Goal: Transaction & Acquisition: Book appointment/travel/reservation

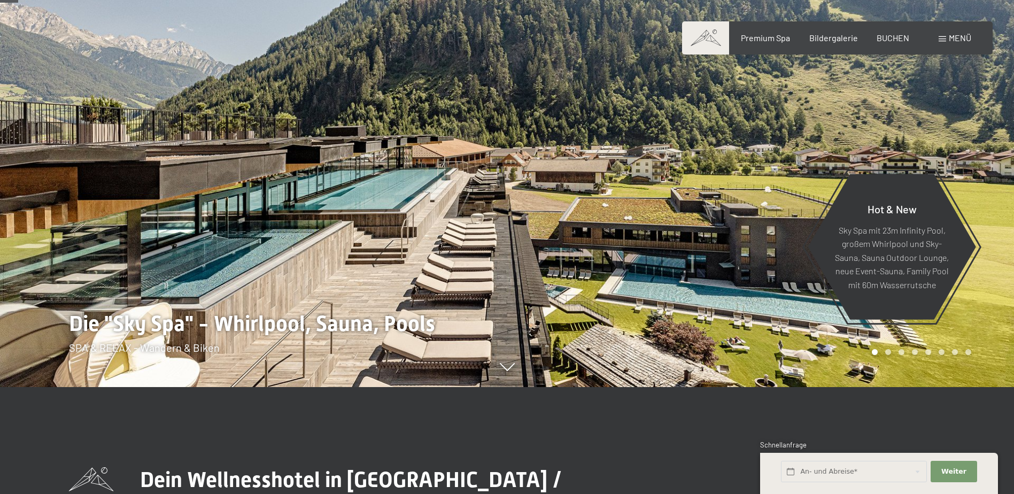
click at [940, 37] on span at bounding box center [942, 38] width 7 height 5
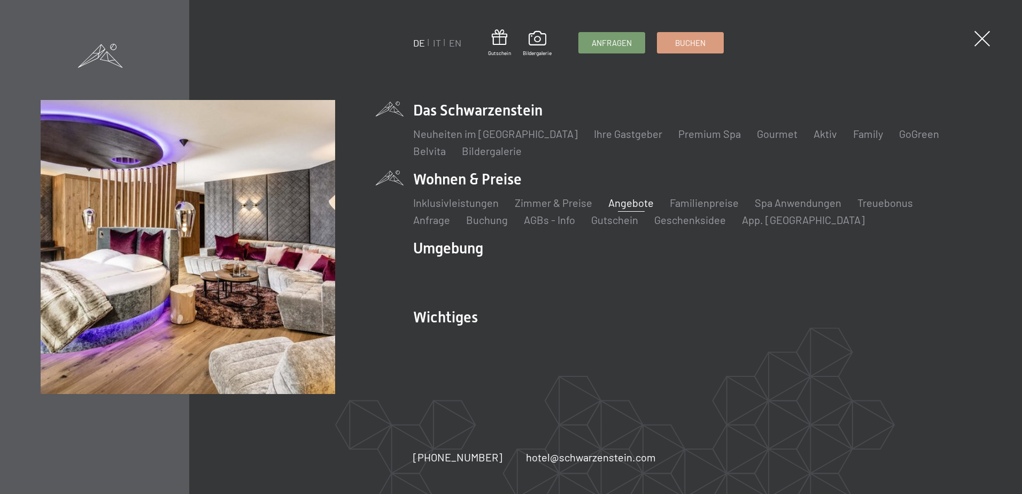
click at [627, 204] on link "Angebote" at bounding box center [631, 202] width 45 height 13
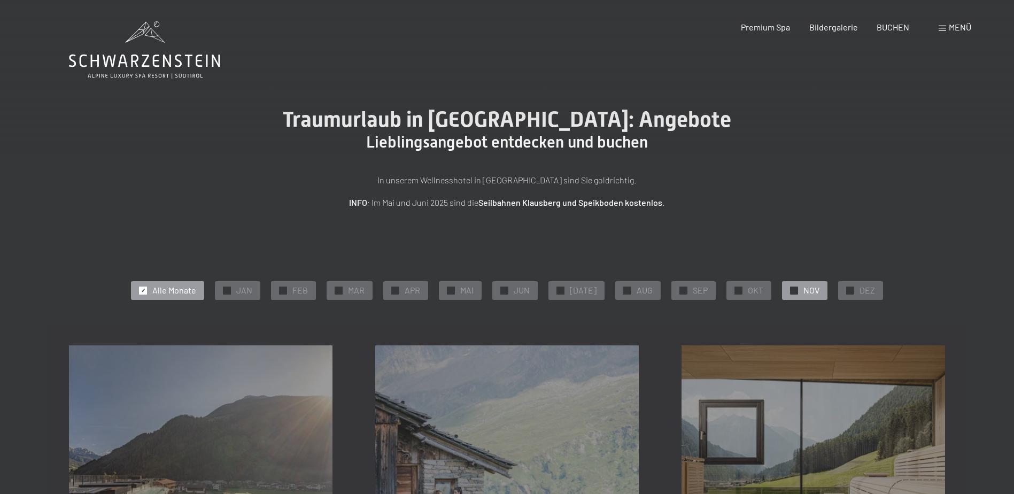
click at [792, 290] on div at bounding box center [794, 291] width 8 height 8
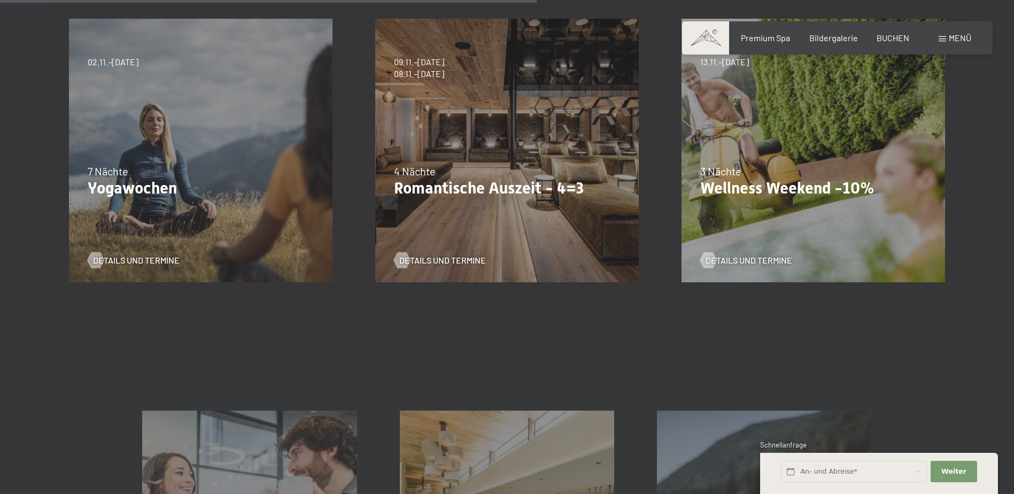
scroll to position [642, 0]
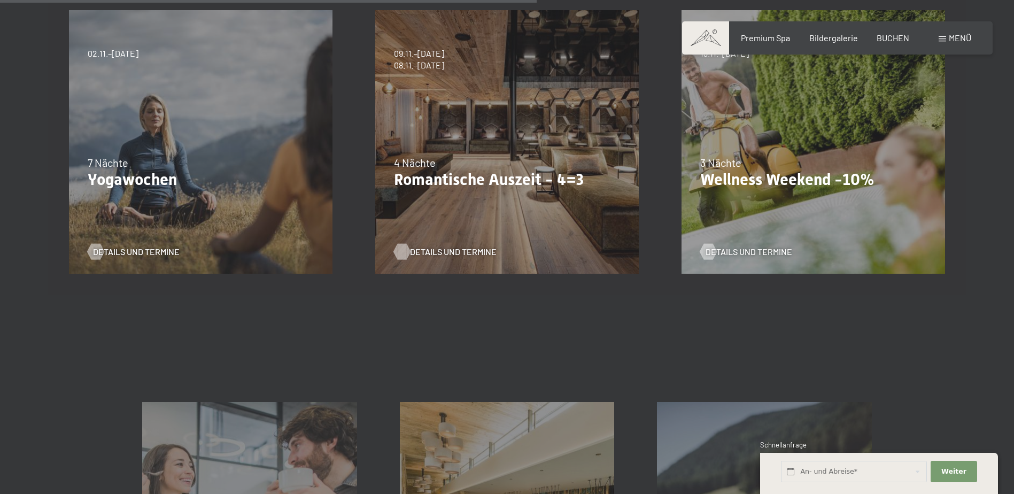
click at [425, 252] on span "Details und Termine" at bounding box center [453, 252] width 87 height 12
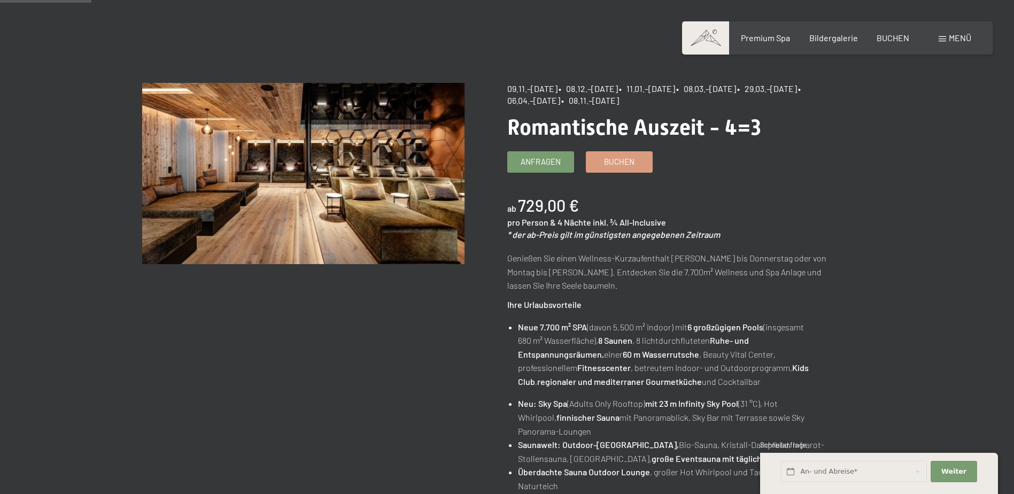
scroll to position [53, 0]
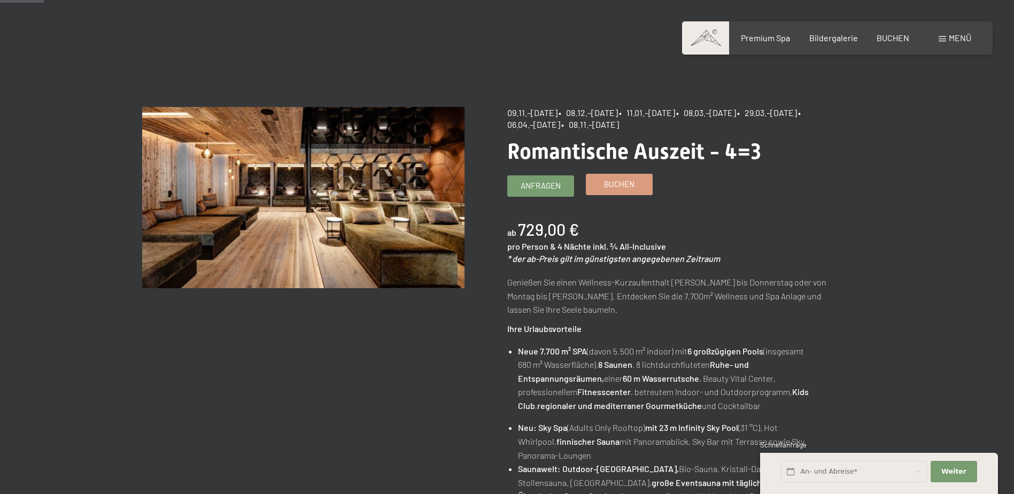
click at [608, 185] on span "Buchen" at bounding box center [619, 184] width 30 height 11
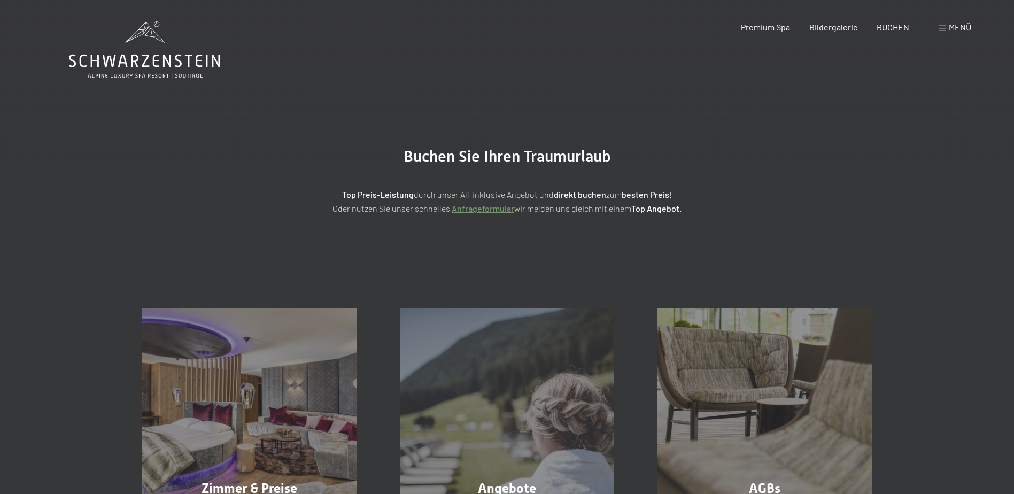
scroll to position [158, 0]
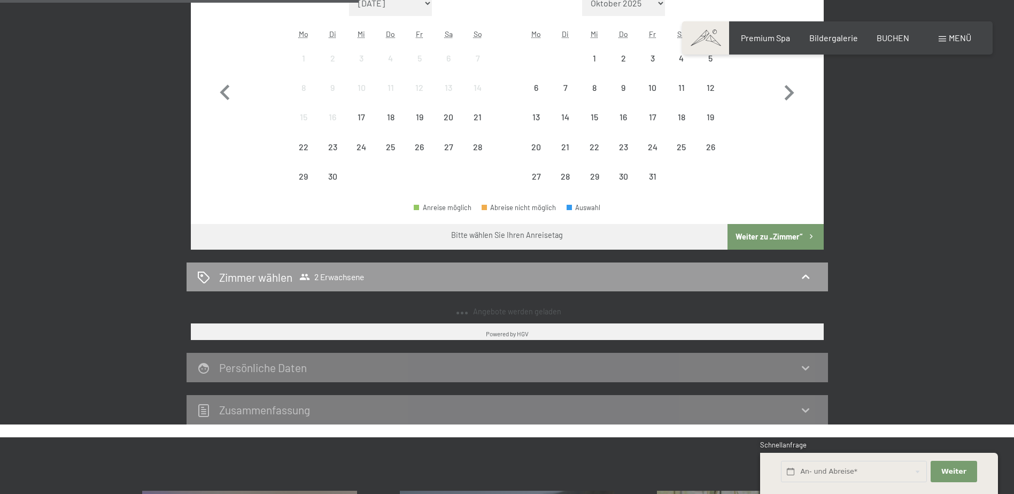
select select "[DATE]"
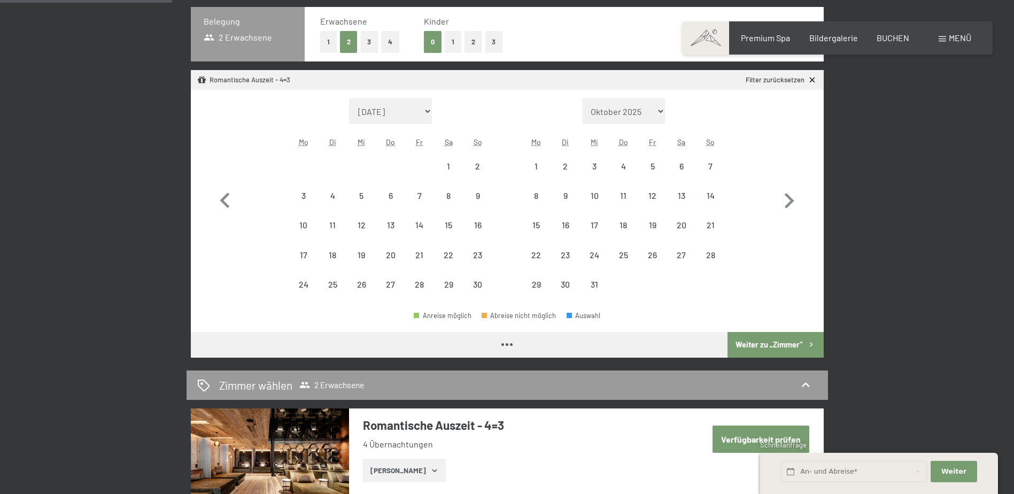
scroll to position [180, 0]
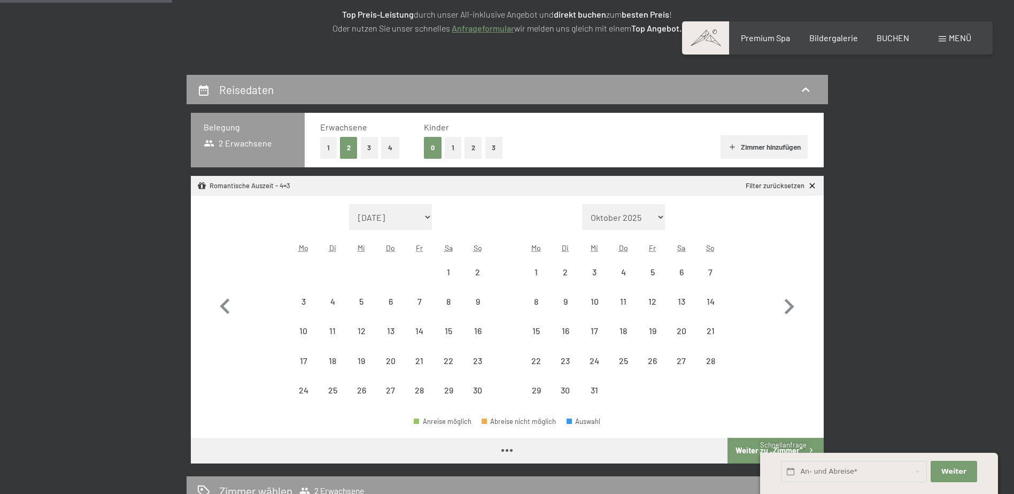
select select "[DATE]"
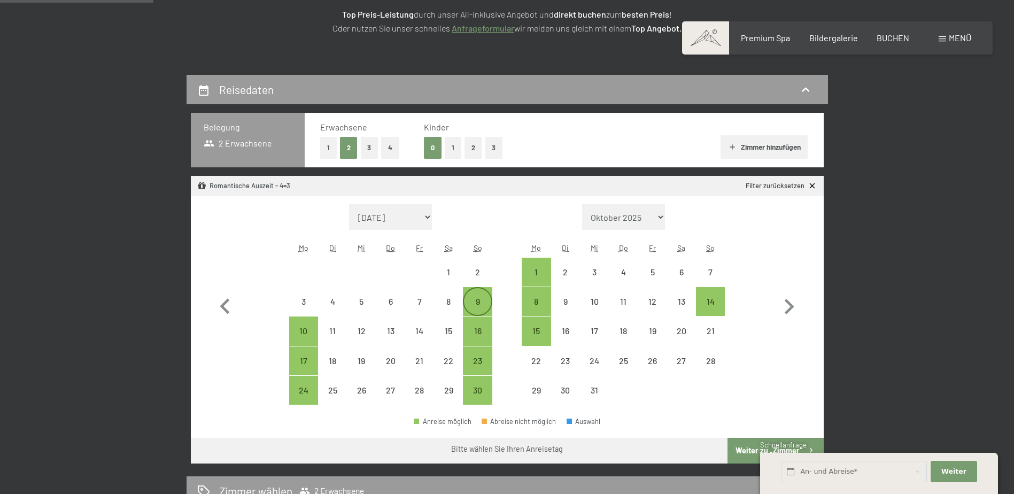
click at [478, 301] on div "9" at bounding box center [477, 310] width 27 height 27
select select "[DATE]"
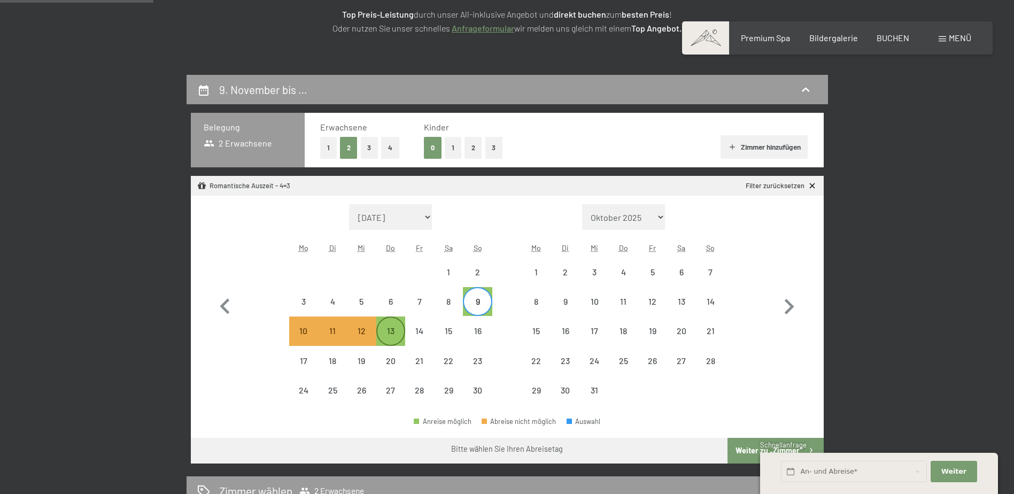
click at [390, 325] on div "13" at bounding box center [391, 331] width 27 height 27
select select "[DATE]"
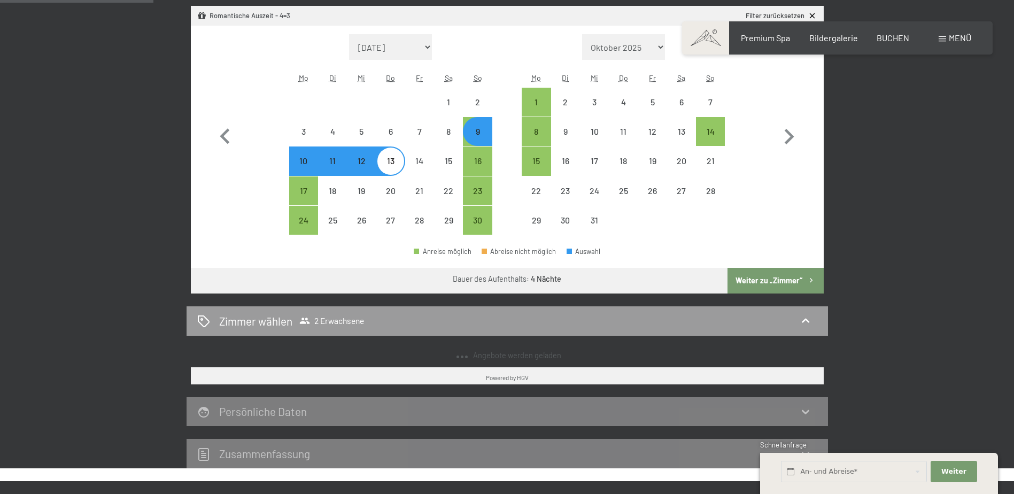
select select "[DATE]"
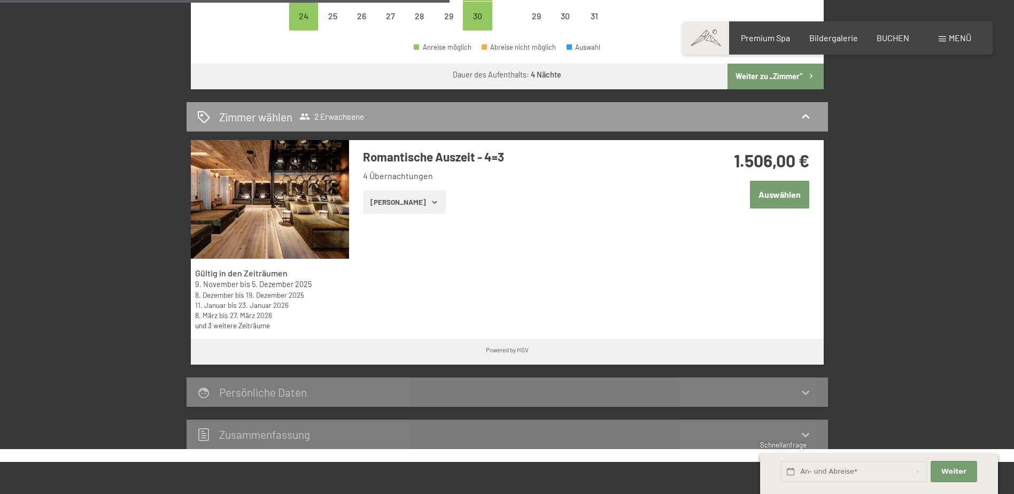
click at [781, 195] on button "Auswählen" at bounding box center [779, 194] width 59 height 27
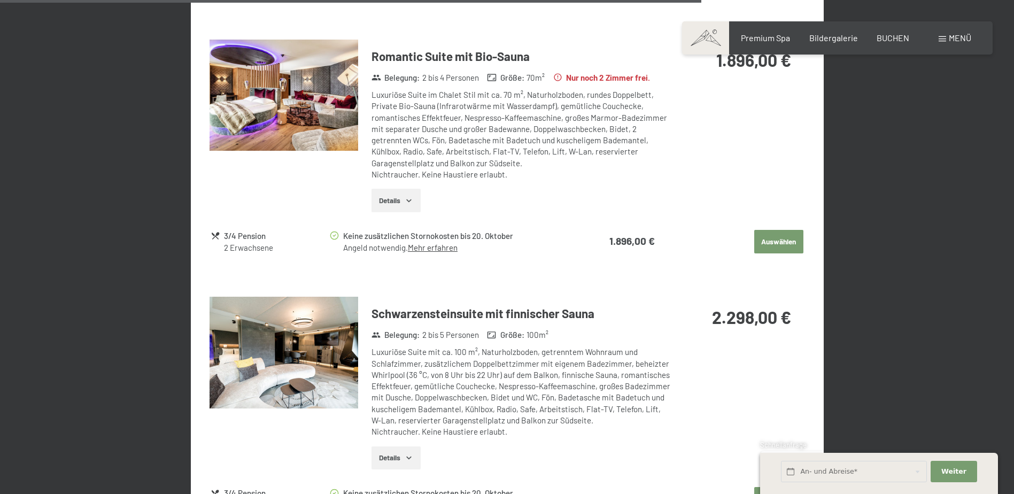
scroll to position [1963, 0]
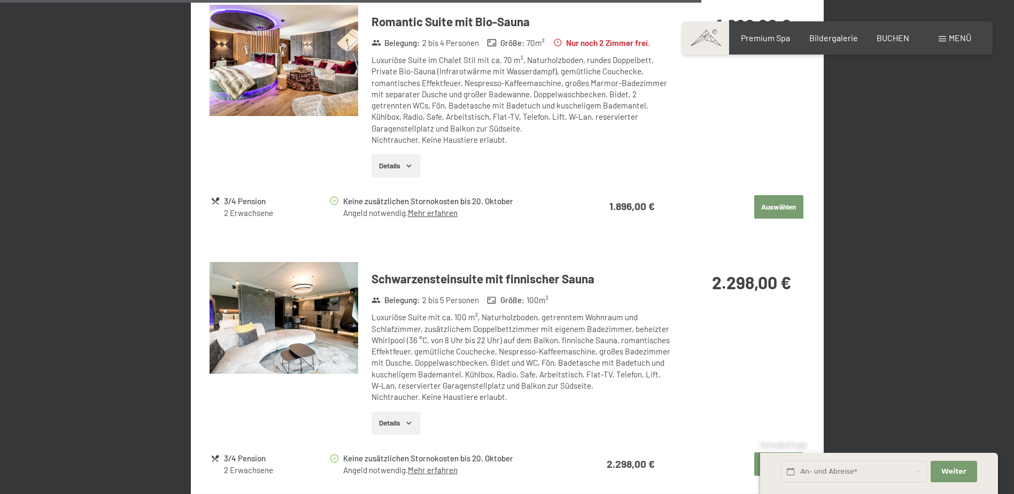
click at [399, 412] on button "Details" at bounding box center [396, 424] width 49 height 24
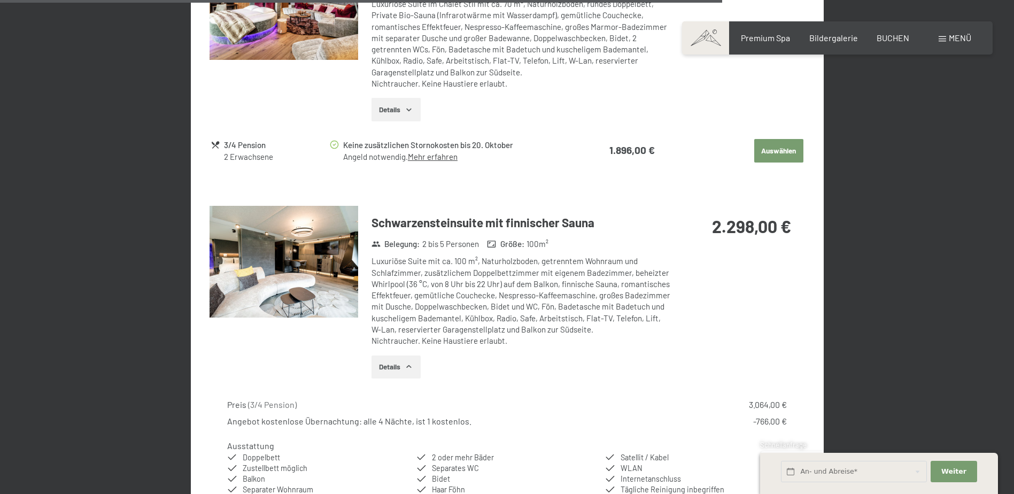
scroll to position [2016, 0]
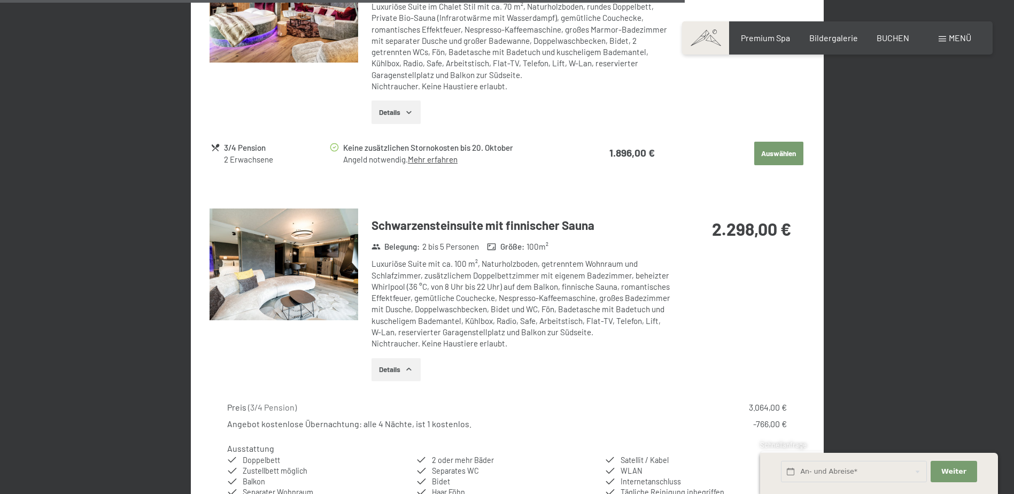
click at [410, 217] on h3 "Schwarzensteinsuite mit finnischer Sauna" at bounding box center [521, 225] width 299 height 17
click at [314, 246] on img at bounding box center [284, 265] width 149 height 112
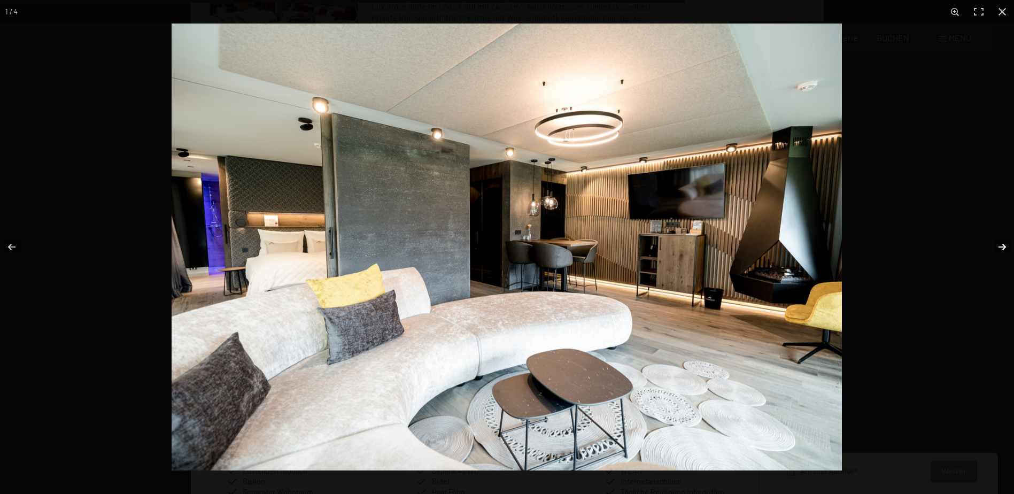
click at [997, 243] on button "button" at bounding box center [995, 246] width 37 height 53
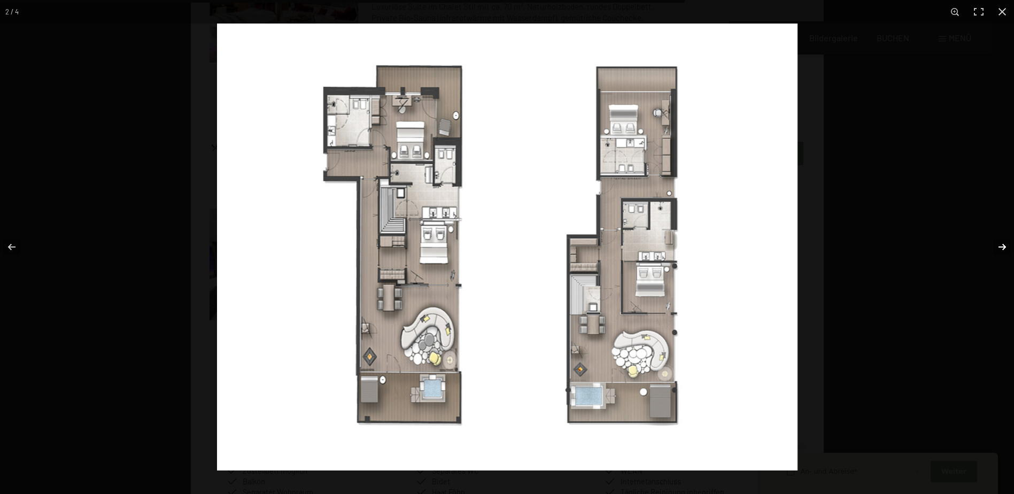
click at [998, 243] on button "button" at bounding box center [995, 246] width 37 height 53
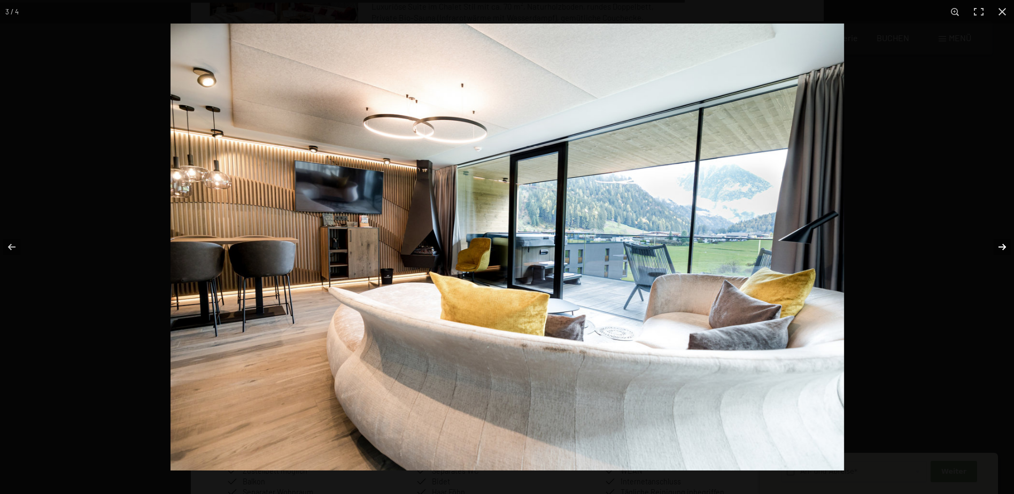
click at [998, 243] on button "button" at bounding box center [995, 246] width 37 height 53
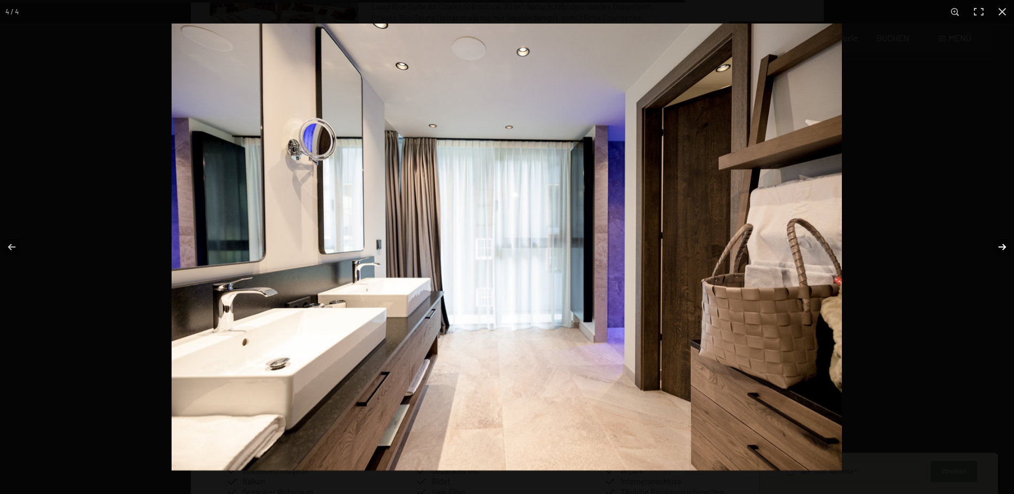
click at [998, 243] on button "button" at bounding box center [995, 246] width 37 height 53
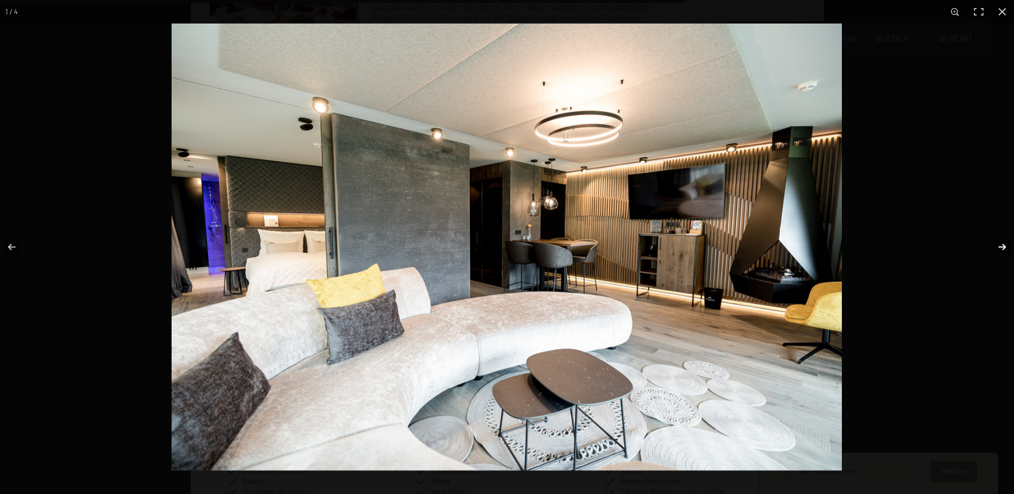
click at [998, 243] on button "button" at bounding box center [995, 246] width 37 height 53
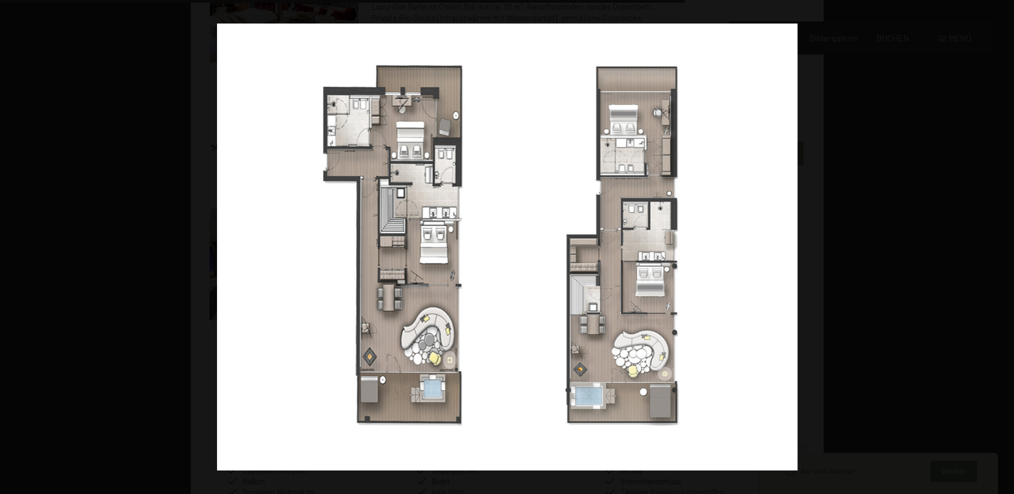
click at [998, 243] on button "button" at bounding box center [995, 246] width 37 height 53
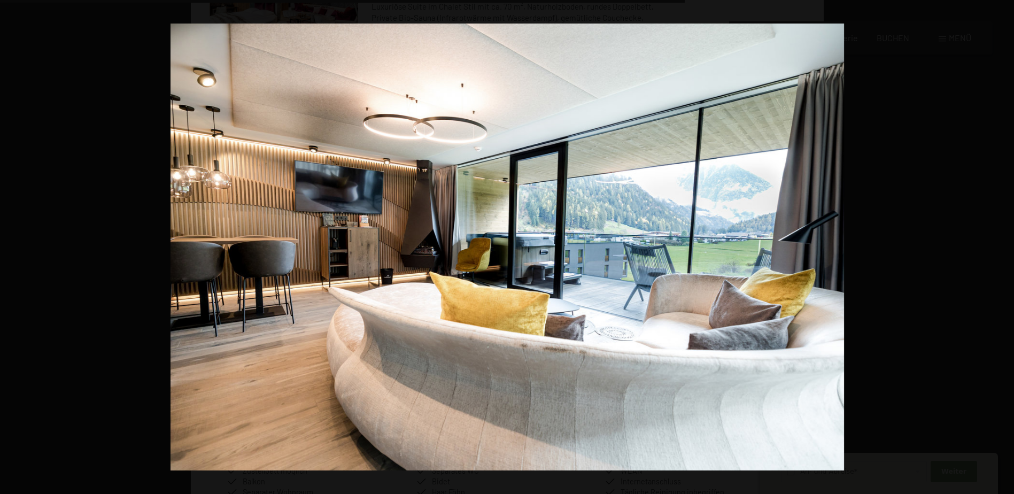
click at [998, 243] on button "button" at bounding box center [995, 246] width 37 height 53
